Goal: Find specific page/section: Find specific page/section

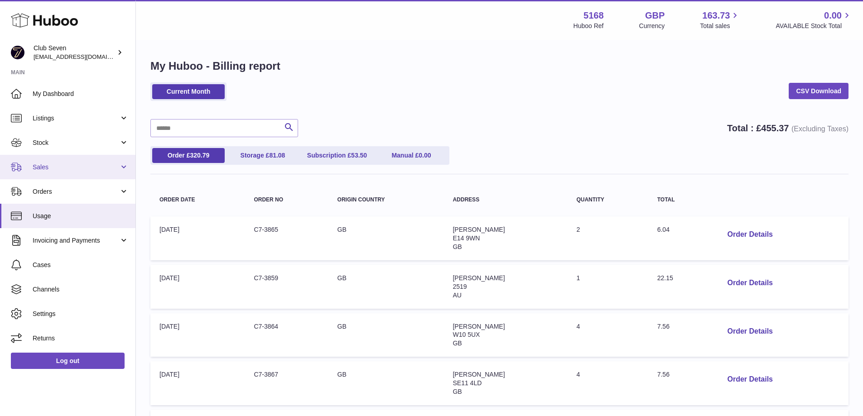
click at [45, 169] on span "Sales" at bounding box center [76, 167] width 87 height 9
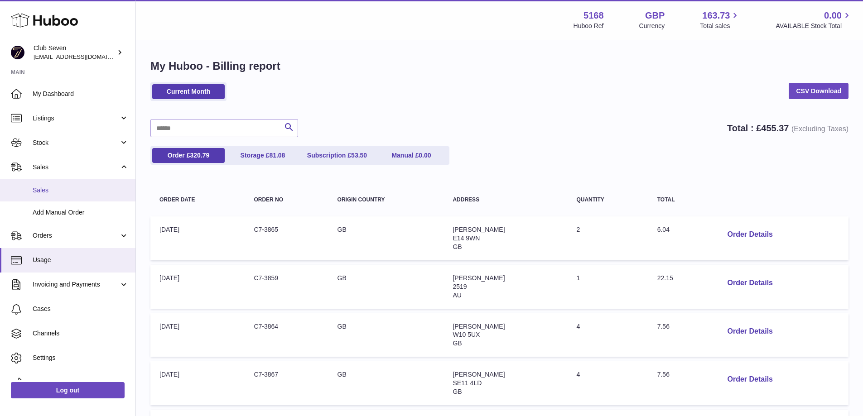
click at [49, 196] on link "Sales" at bounding box center [67, 190] width 135 height 22
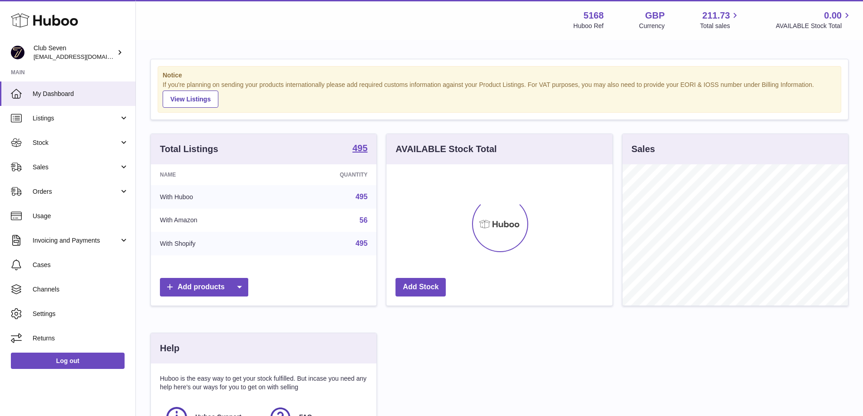
scroll to position [141, 226]
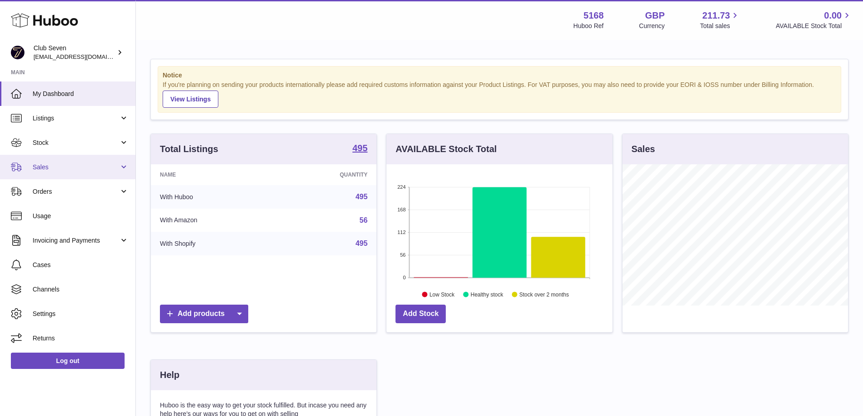
click at [52, 169] on span "Sales" at bounding box center [76, 167] width 87 height 9
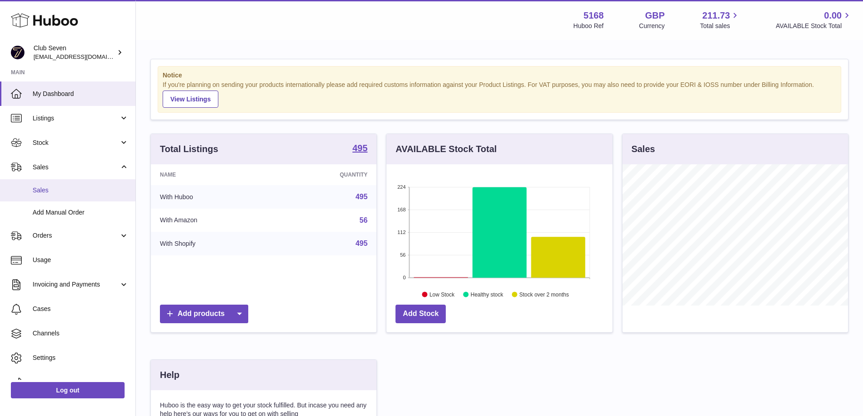
click at [53, 191] on span "Sales" at bounding box center [81, 190] width 96 height 9
